Goal: Task Accomplishment & Management: Manage account settings

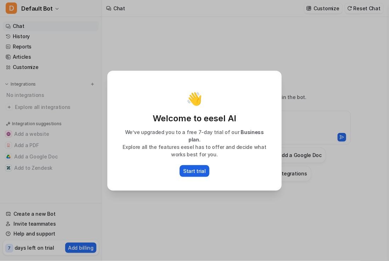
click at [196, 168] on p "Start trial" at bounding box center [194, 170] width 23 height 7
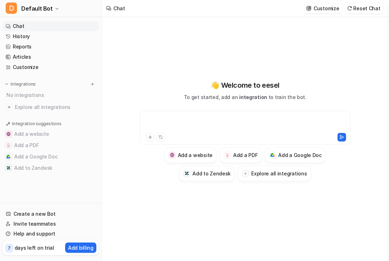
click at [179, 118] on div at bounding box center [245, 123] width 207 height 16
click at [151, 139] on icon at bounding box center [150, 137] width 5 height 5
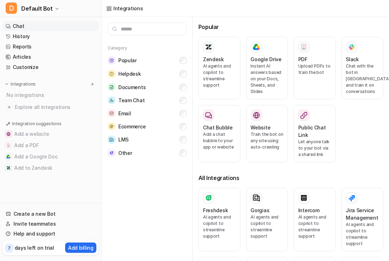
click at [57, 28] on link "Chat" at bounding box center [51, 26] width 96 height 10
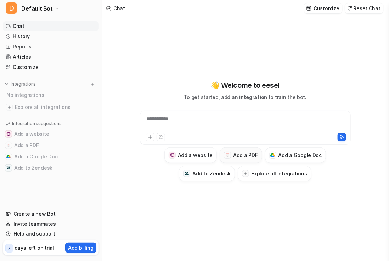
click at [242, 154] on h3 "Add a PDF" at bounding box center [245, 155] width 24 height 7
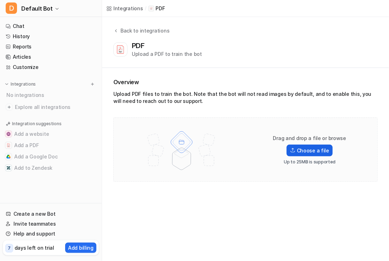
click at [313, 152] on label "Choose a file" at bounding box center [309, 151] width 46 height 12
click at [0, 0] on input "Choose a file" at bounding box center [0, 0] width 0 height 0
click at [114, 30] on icon at bounding box center [115, 30] width 5 height 5
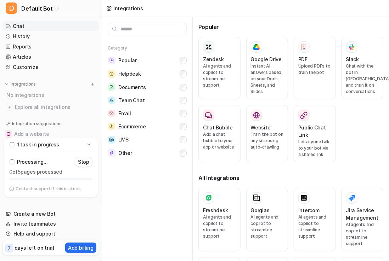
click at [37, 27] on link "Chat" at bounding box center [51, 26] width 96 height 10
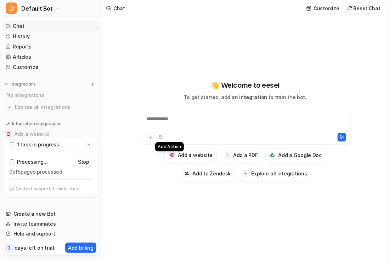
type textarea "**********"
click at [149, 135] on icon at bounding box center [150, 137] width 5 height 5
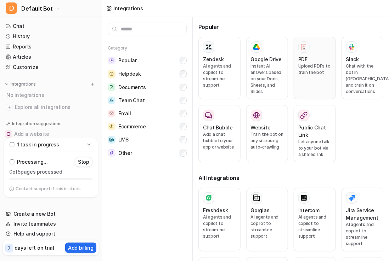
click at [302, 63] on p "Upload PDFs to train the bot" at bounding box center [314, 69] width 33 height 13
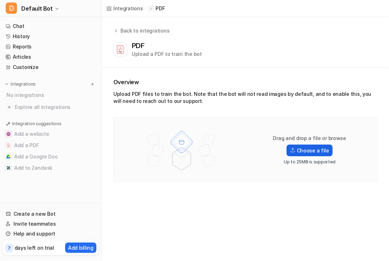
click at [308, 152] on label "Choose a file" at bounding box center [309, 151] width 46 height 12
click at [0, 0] on input "Choose a file" at bounding box center [0, 0] width 0 height 0
click at [44, 24] on link "Chat" at bounding box center [51, 26] width 96 height 10
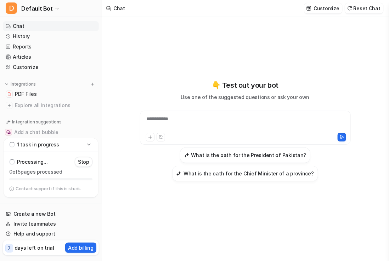
type textarea "**********"
click at [268, 120] on div "**********" at bounding box center [245, 123] width 207 height 16
paste div
click at [227, 120] on div at bounding box center [245, 123] width 207 height 16
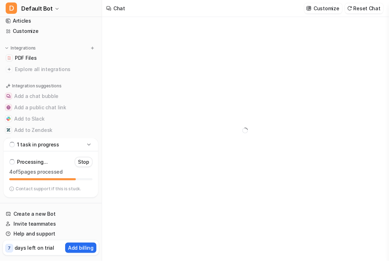
type textarea "**********"
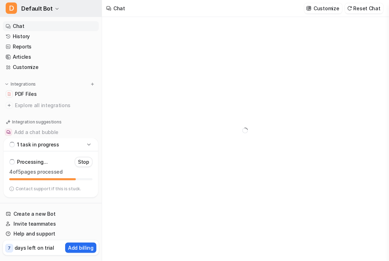
click at [28, 9] on span "Default Bot" at bounding box center [37, 9] width 32 height 10
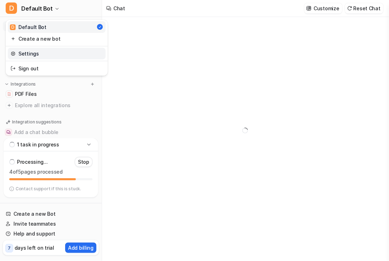
click at [41, 54] on link "Settings" at bounding box center [57, 54] width 98 height 12
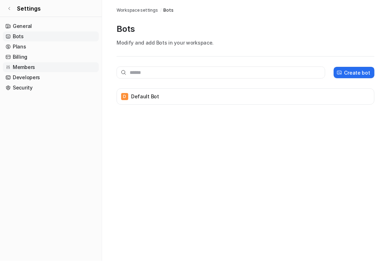
click at [35, 66] on link "Members" at bounding box center [51, 67] width 96 height 10
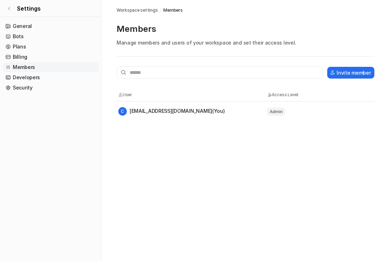
click at [144, 110] on div "C cherylewouadjie@gmail.com (You)" at bounding box center [171, 111] width 107 height 8
click at [37, 89] on link "Security" at bounding box center [51, 88] width 96 height 10
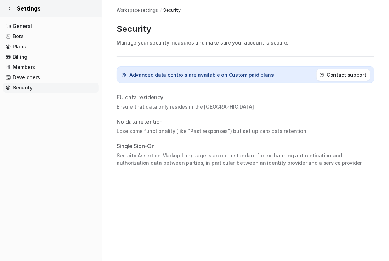
click at [12, 6] on link "Settings" at bounding box center [51, 8] width 102 height 17
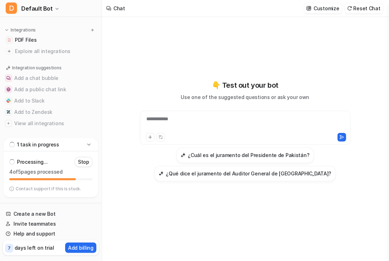
scroll to position [56, 0]
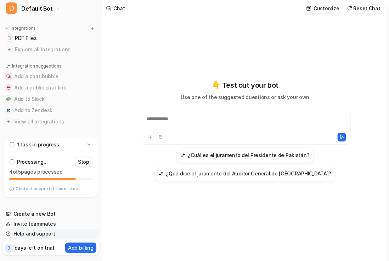
click at [49, 235] on link "Help and support" at bounding box center [51, 234] width 96 height 10
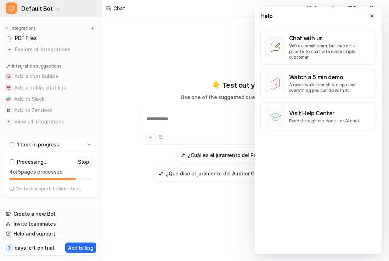
click at [28, 8] on span "Default Bot" at bounding box center [37, 9] width 32 height 10
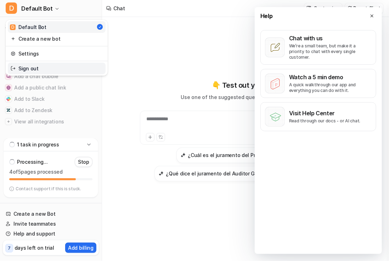
click at [82, 66] on link "Sign out" at bounding box center [57, 69] width 98 height 12
